Goal: Task Accomplishment & Management: Use online tool/utility

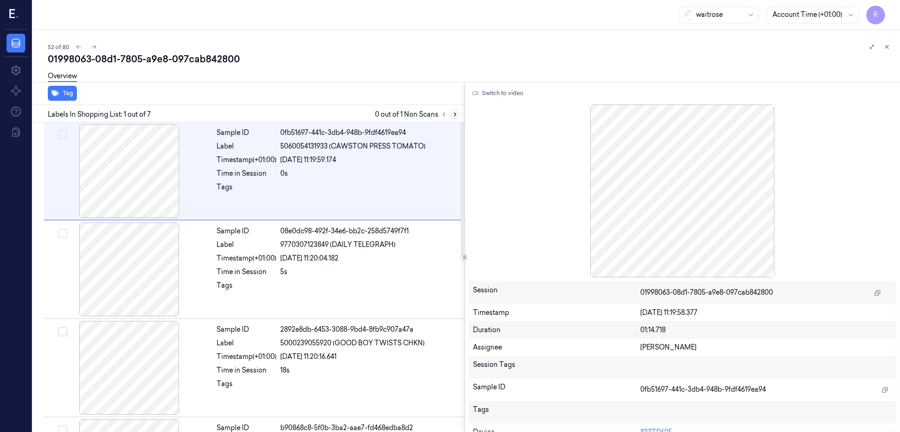
click at [458, 117] on icon at bounding box center [455, 114] width 7 height 7
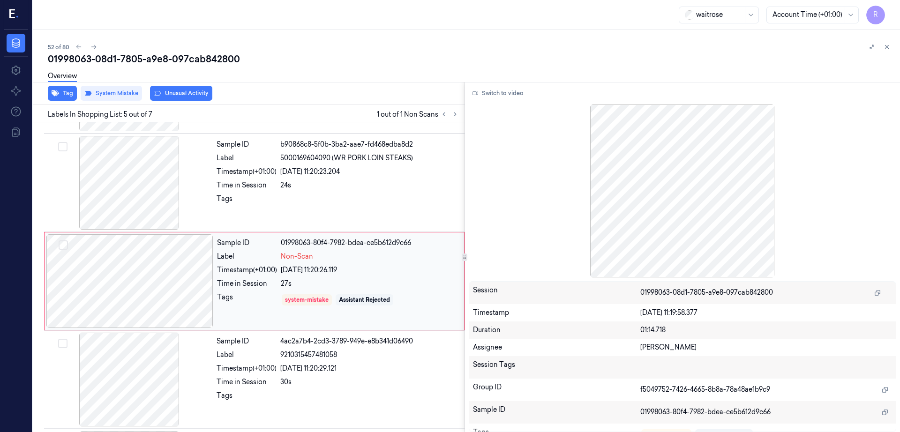
scroll to position [288, 0]
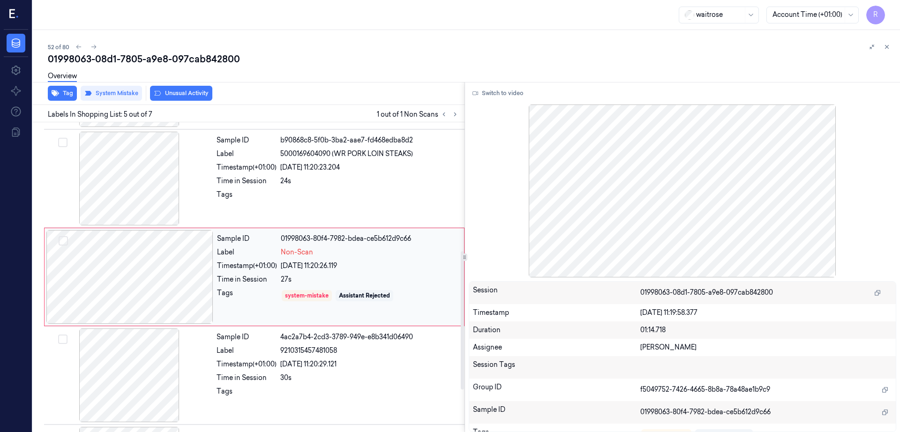
click at [126, 294] on div at bounding box center [129, 277] width 167 height 94
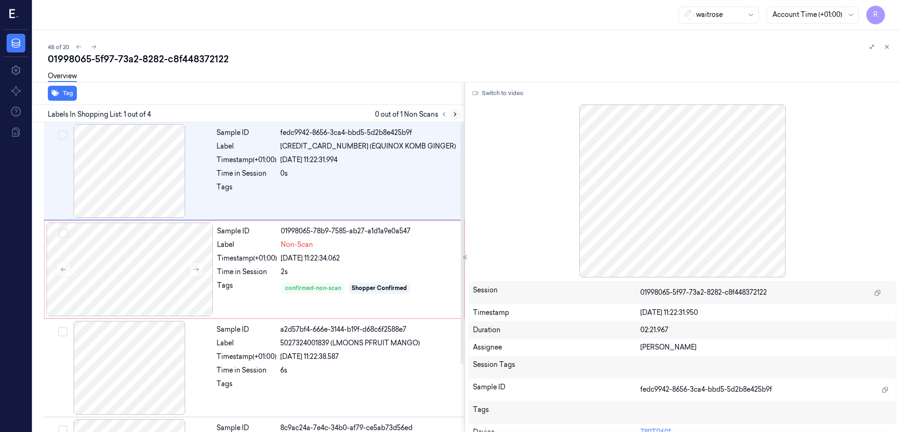
click at [458, 116] on icon at bounding box center [455, 114] width 7 height 7
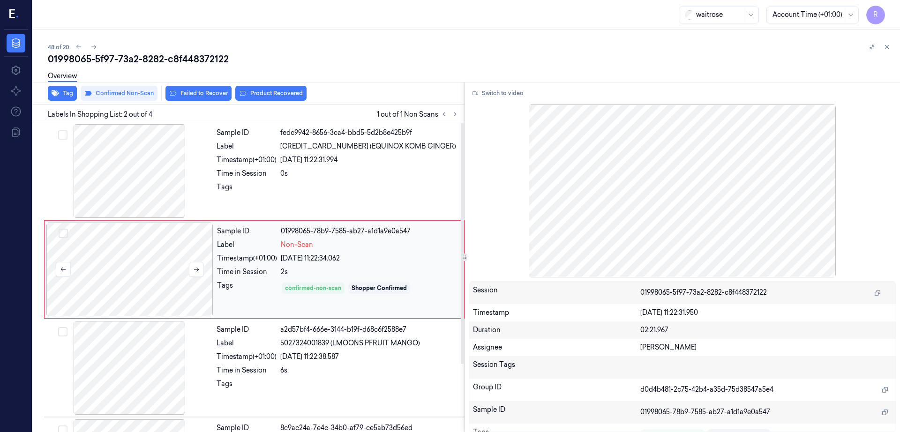
click at [129, 288] on div at bounding box center [129, 270] width 167 height 94
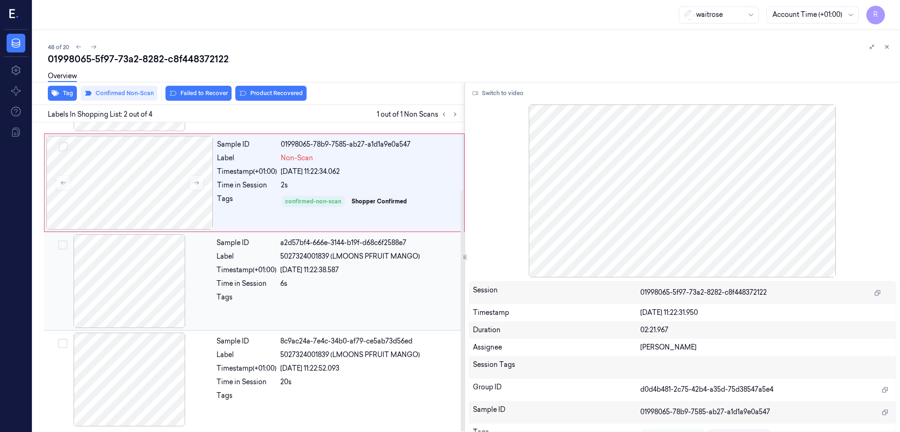
click at [133, 313] on div at bounding box center [129, 281] width 167 height 94
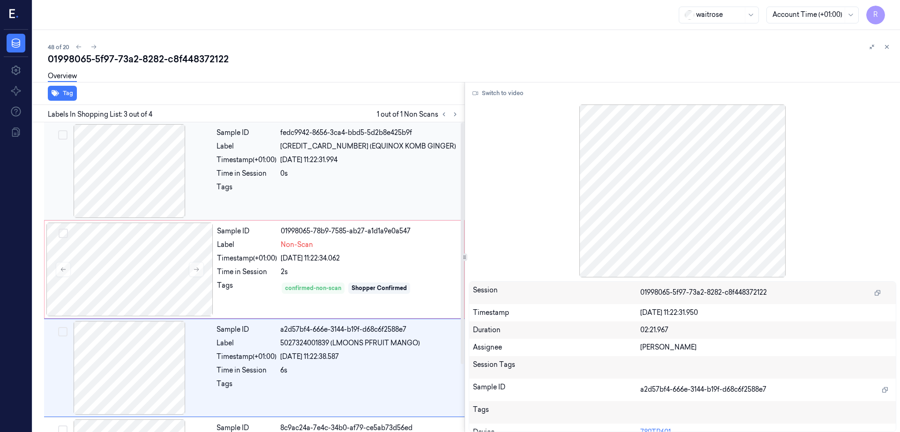
click at [141, 184] on div at bounding box center [129, 171] width 167 height 94
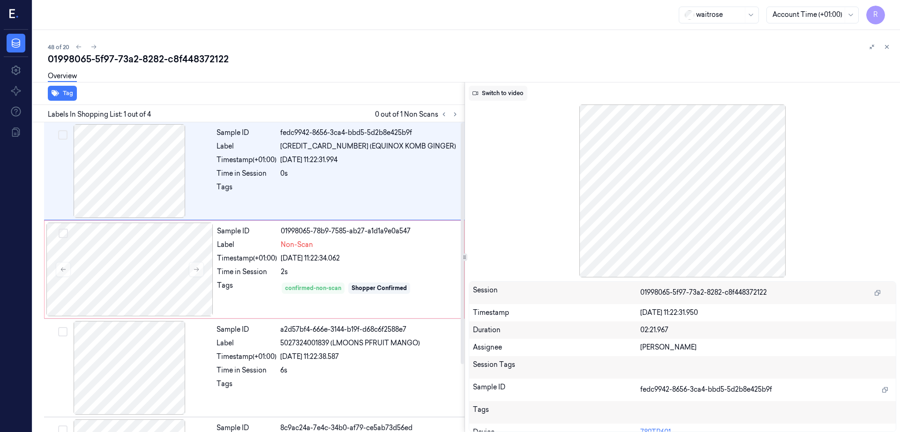
click at [506, 92] on button "Switch to video" at bounding box center [498, 93] width 59 height 15
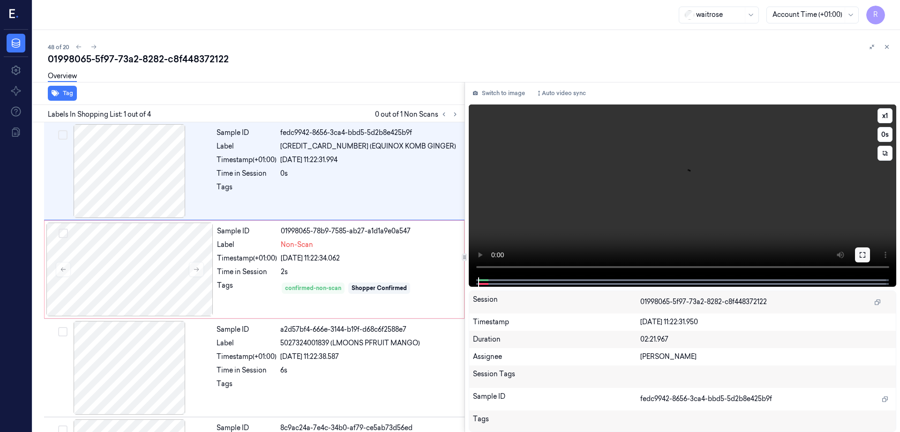
click at [870, 252] on button at bounding box center [862, 254] width 15 height 15
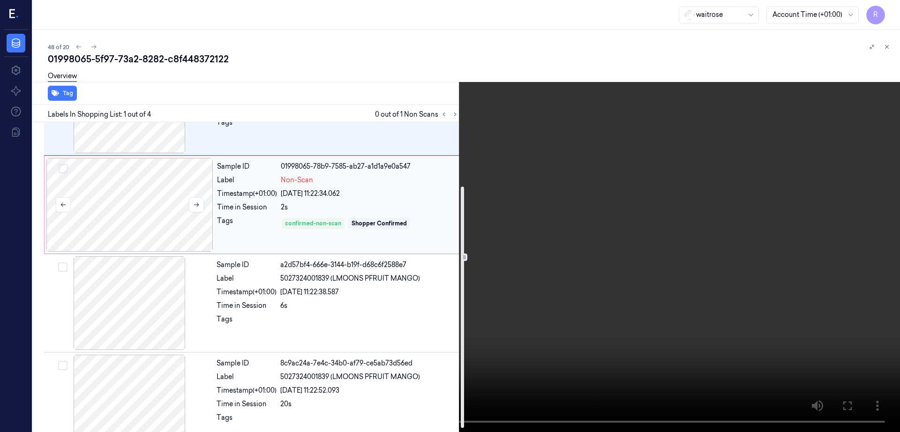
scroll to position [87, 0]
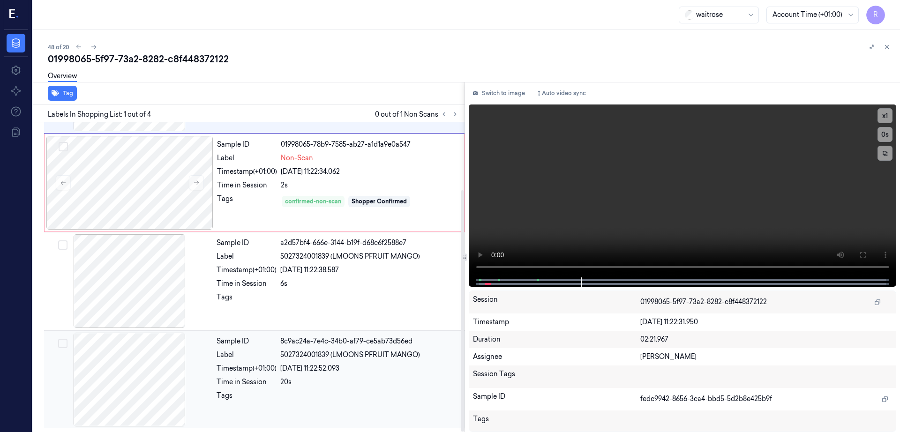
click at [143, 364] on div at bounding box center [129, 380] width 167 height 94
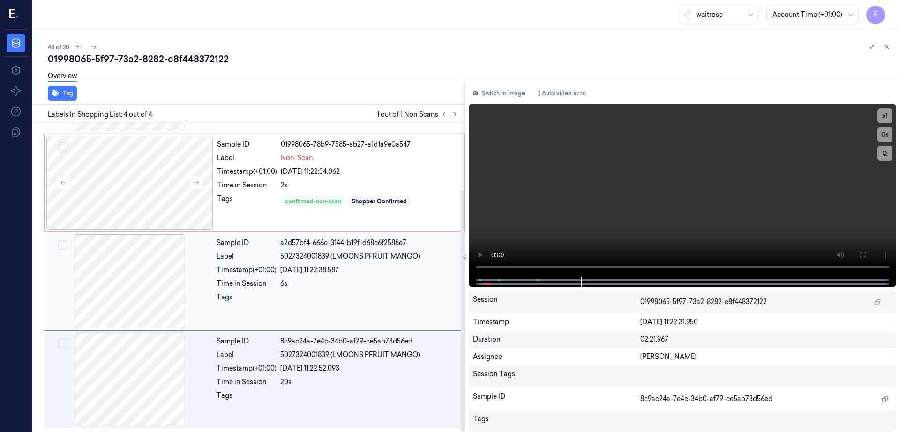
click at [127, 303] on div at bounding box center [129, 281] width 167 height 94
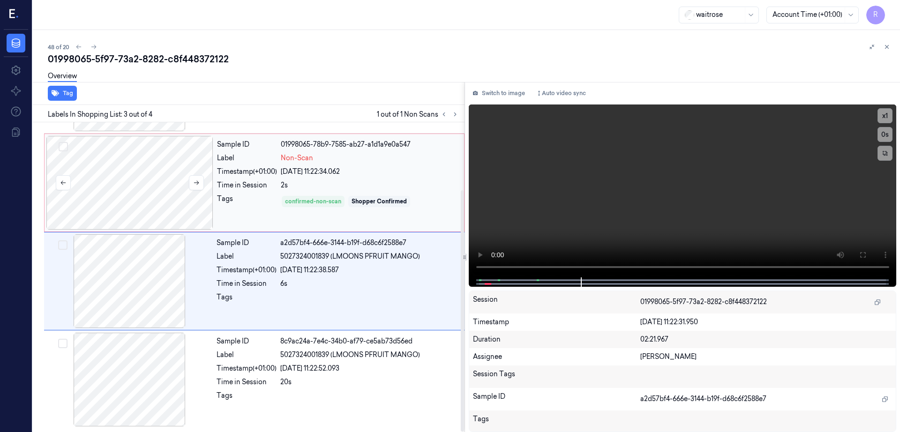
click at [135, 217] on div at bounding box center [129, 183] width 167 height 94
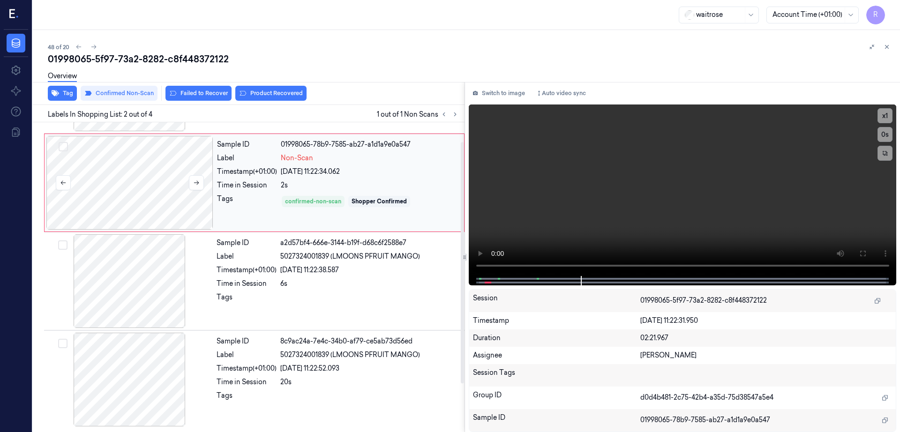
scroll to position [0, 0]
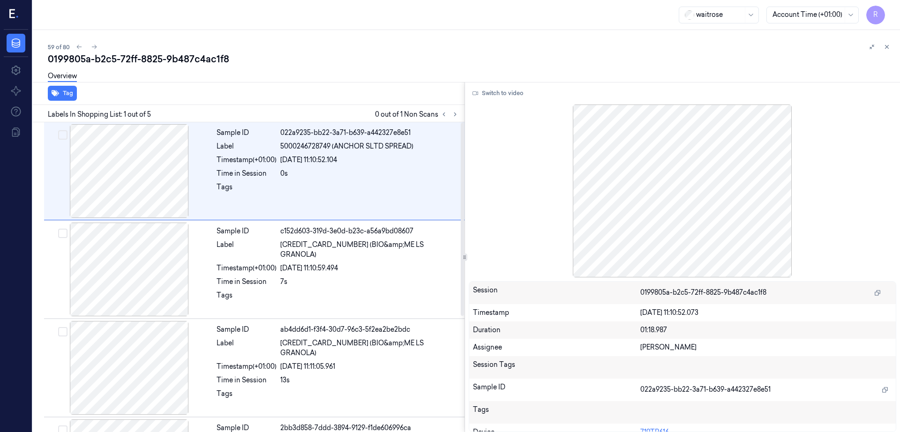
click at [464, 115] on div "Labels In Shopping List: 1 out of 5 0 out of 1 Non Scans" at bounding box center [246, 113] width 435 height 17
click at [458, 113] on icon at bounding box center [455, 114] width 7 height 7
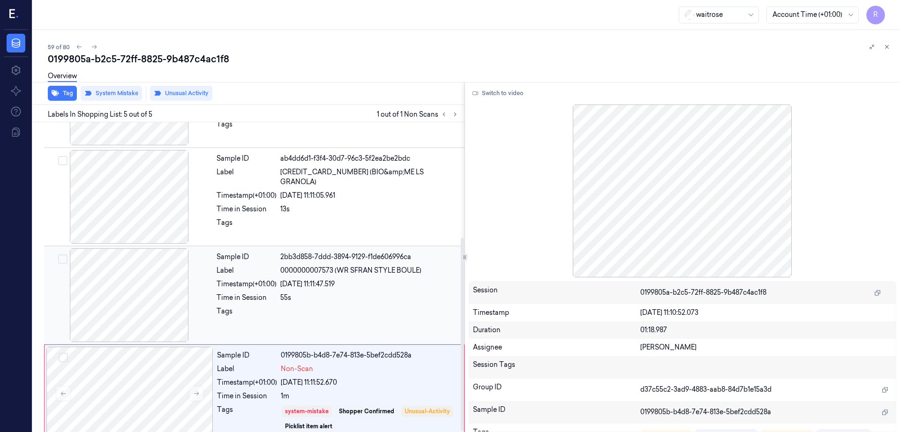
scroll to position [185, 0]
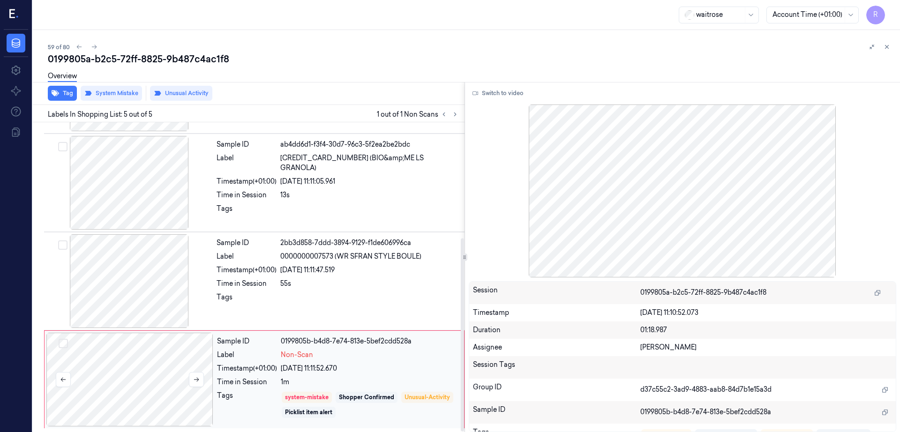
click at [152, 383] on div at bounding box center [129, 380] width 167 height 94
click at [147, 281] on div at bounding box center [129, 281] width 167 height 94
